Goal: Check status: Check status

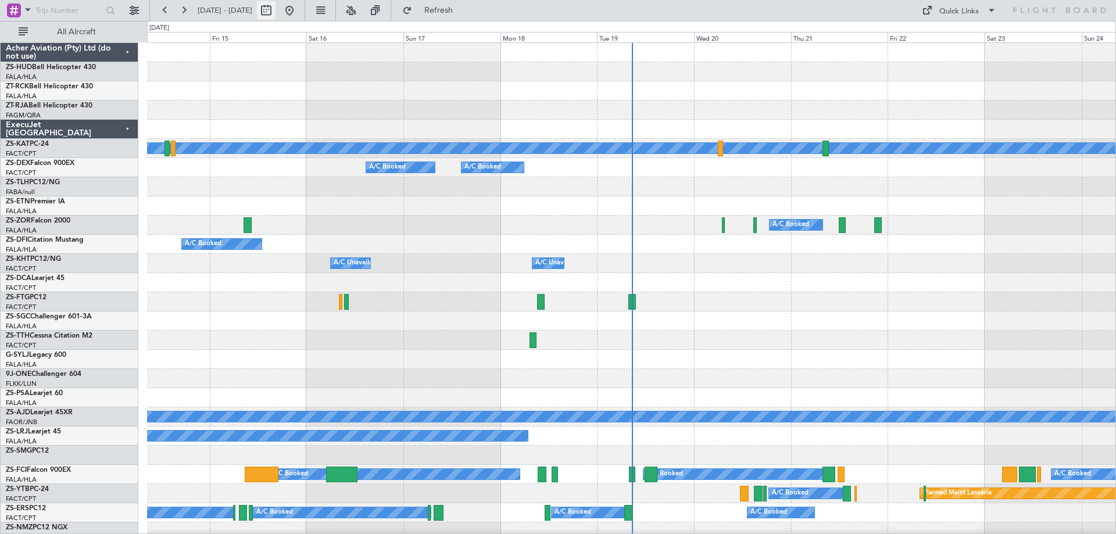
click at [275, 14] on button at bounding box center [266, 10] width 19 height 19
select select "8"
select select "2025"
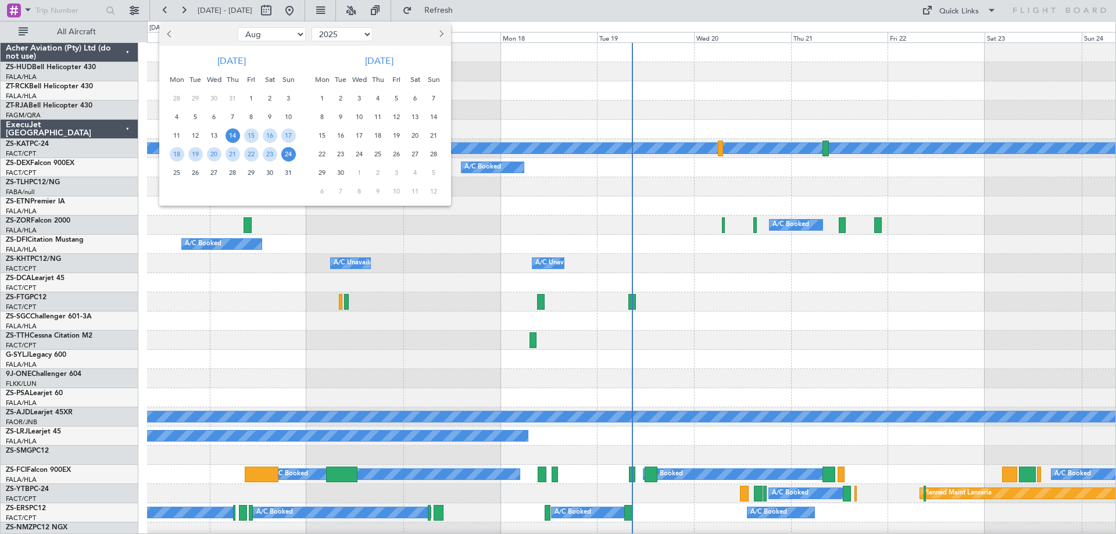
click at [291, 154] on span "24" at bounding box center [288, 154] width 15 height 15
click at [268, 175] on span "30" at bounding box center [270, 173] width 15 height 15
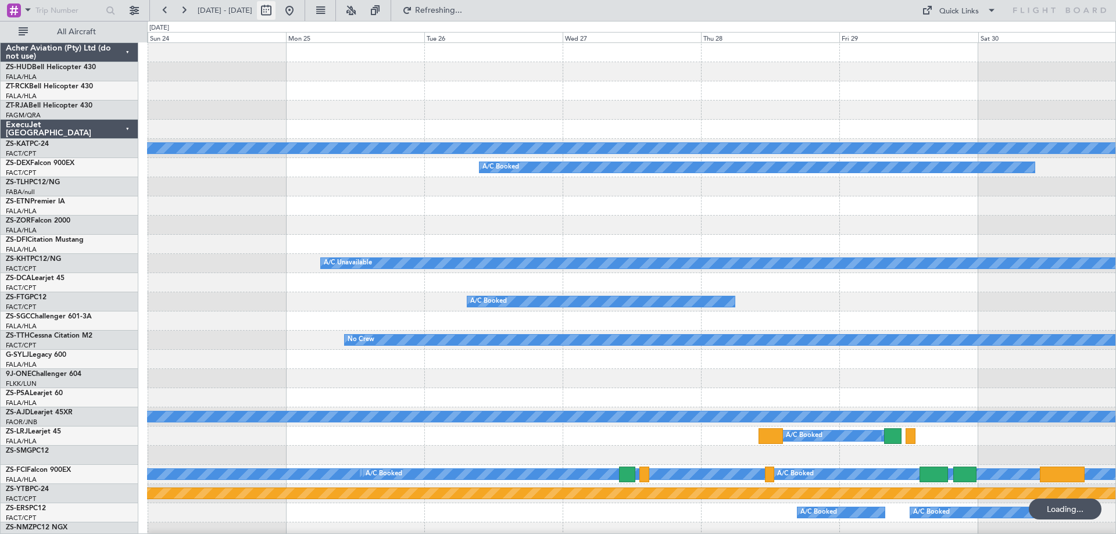
click at [275, 10] on button at bounding box center [266, 10] width 19 height 19
select select "8"
select select "2025"
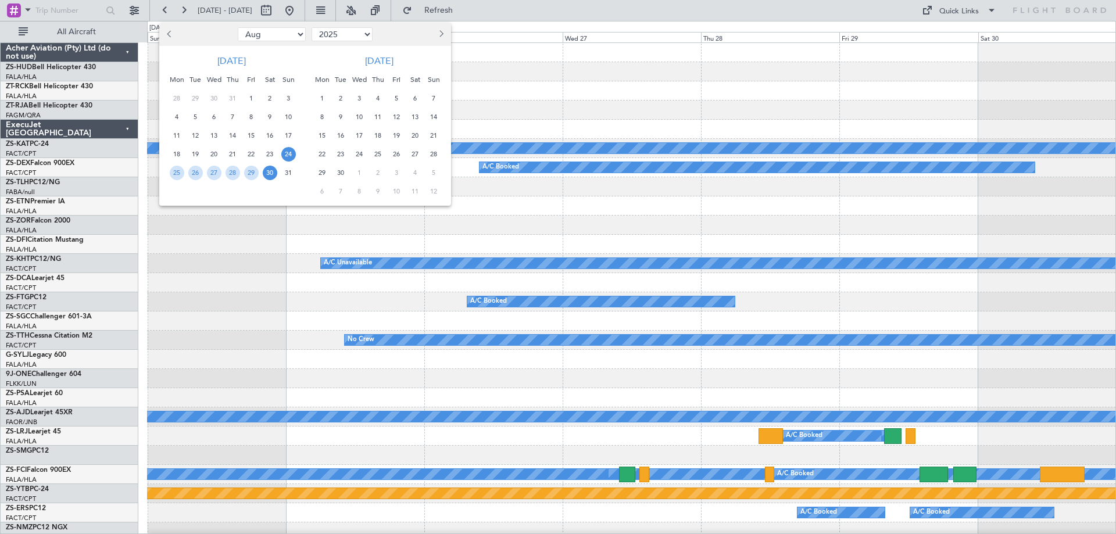
click at [358, 155] on span "24" at bounding box center [359, 154] width 15 height 15
click at [339, 175] on span "30" at bounding box center [341, 173] width 15 height 15
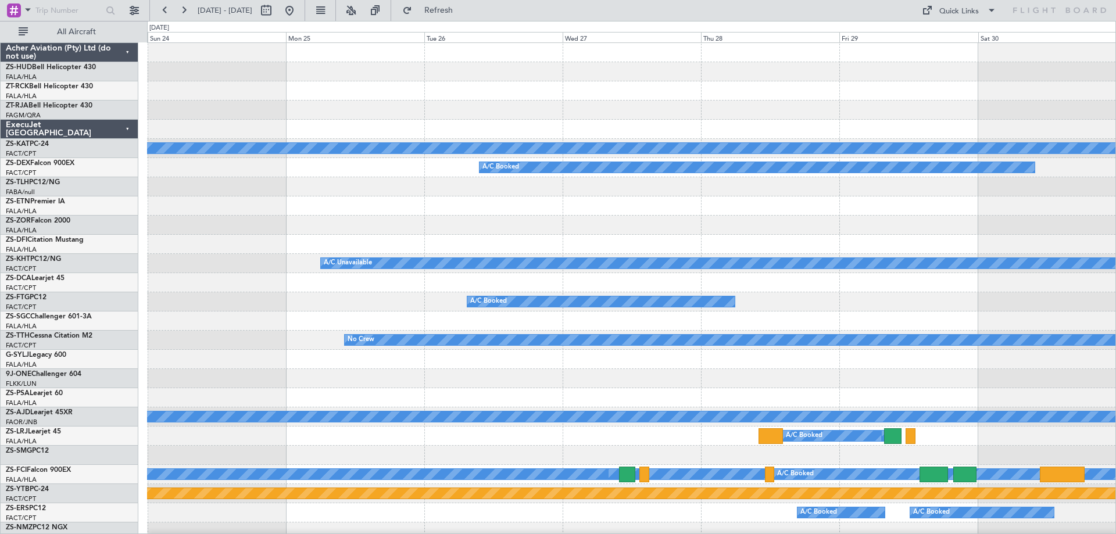
select select "9"
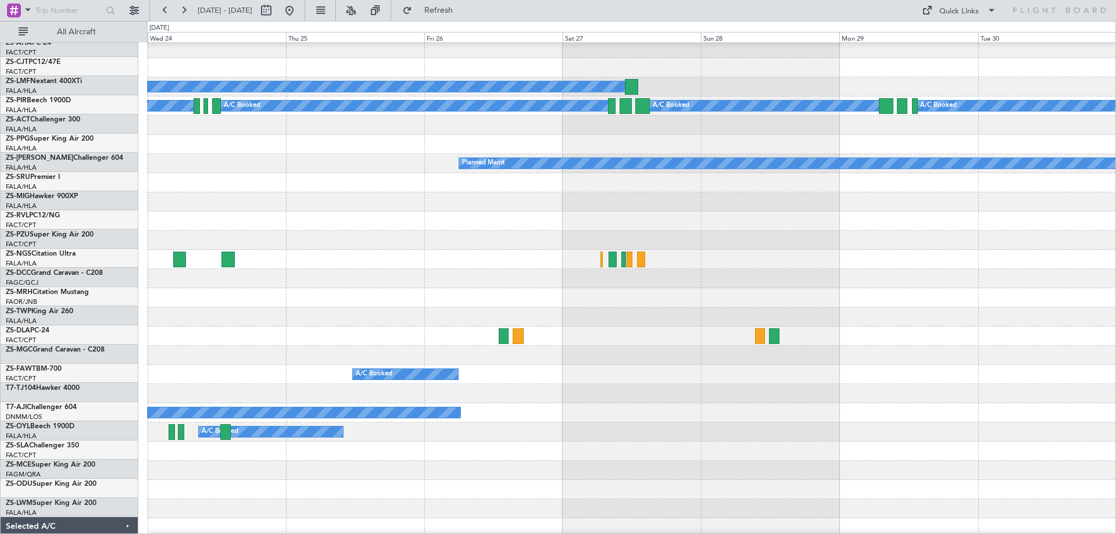
scroll to position [232, 0]
